Goal: Information Seeking & Learning: Learn about a topic

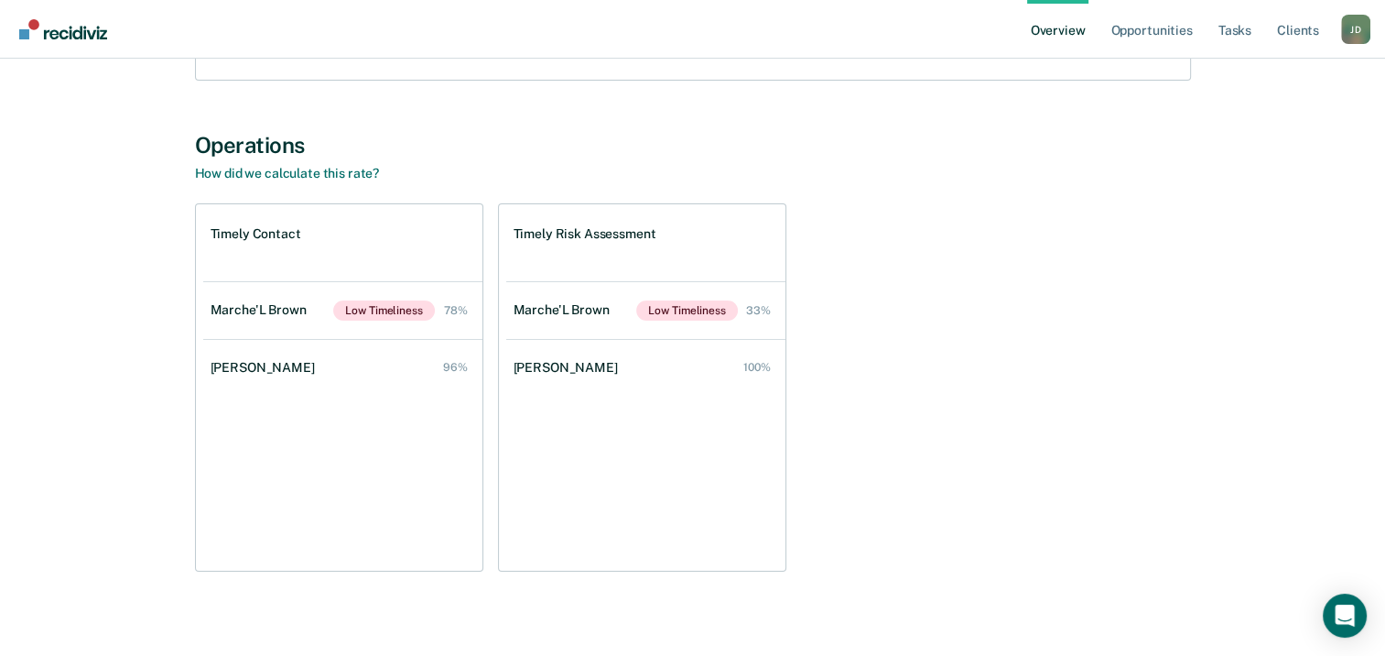
scroll to position [297, 0]
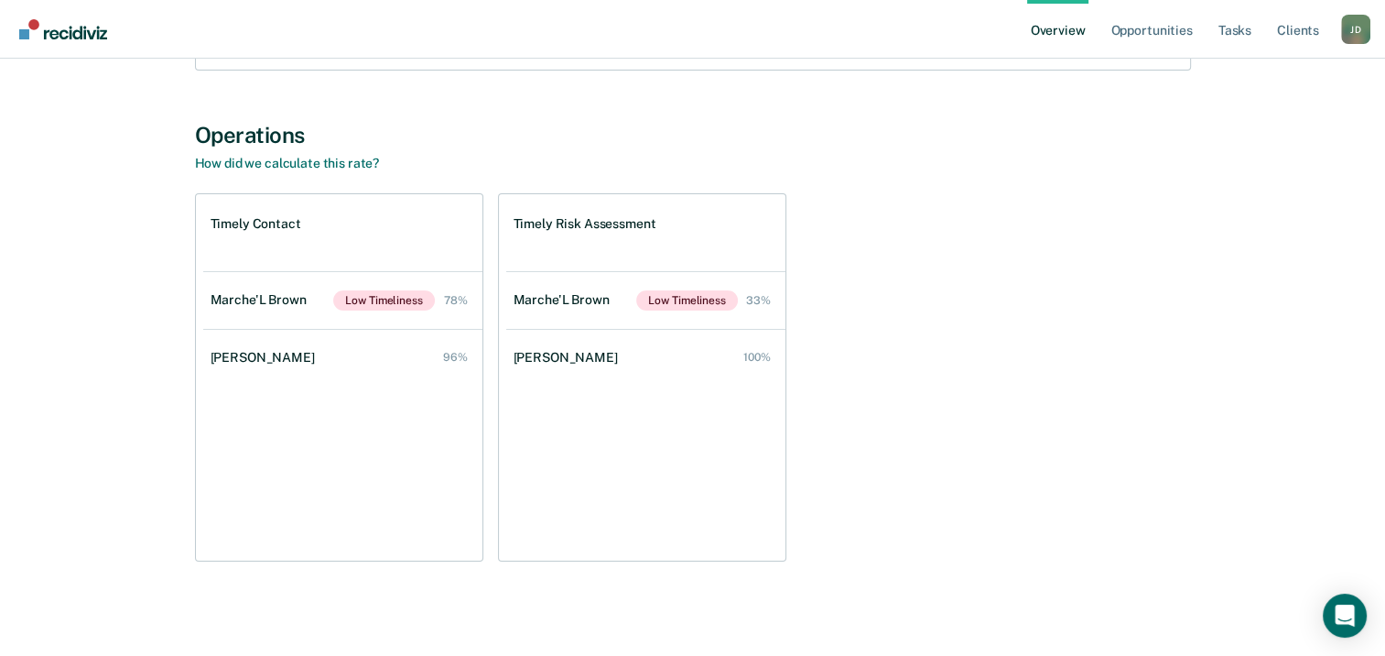
click at [1137, 455] on div "Timely Contact Marche'L Brown Low Timeliness 78% Jacqueline Calip 96% Timely Ri…" at bounding box center [693, 377] width 996 height 368
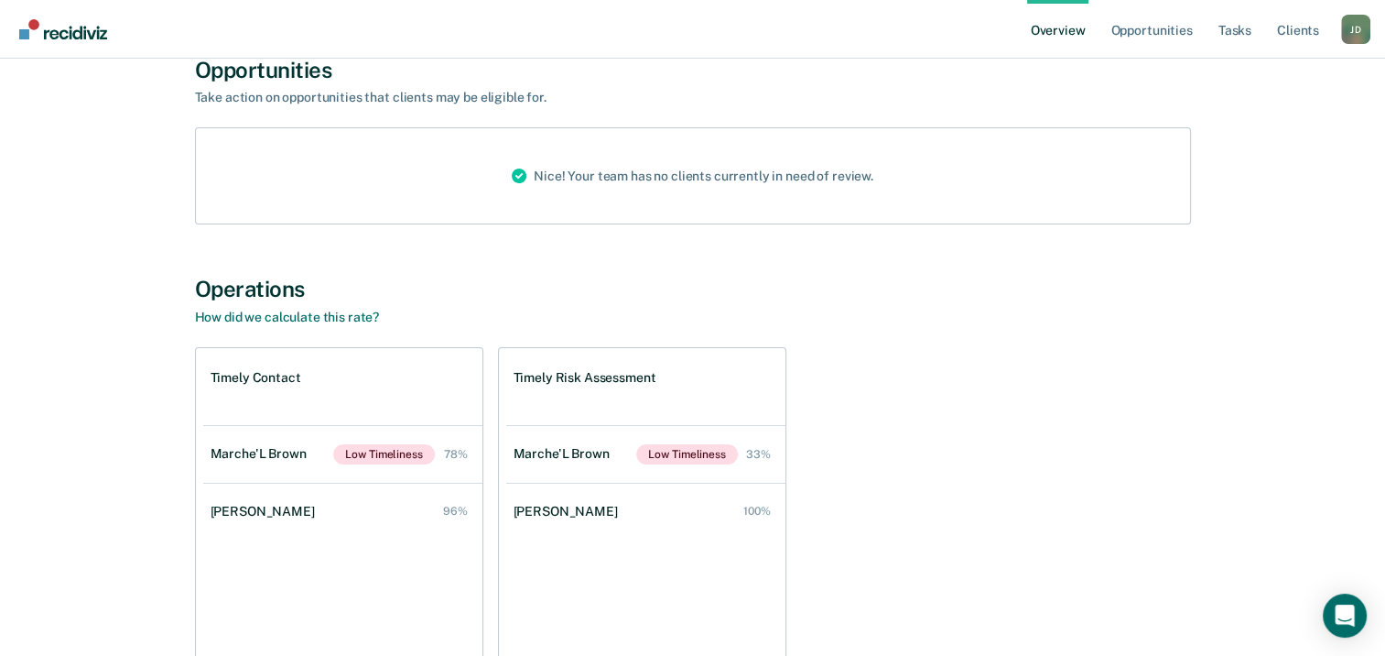
scroll to position [0, 0]
